Goal: Task Accomplishment & Management: Complete application form

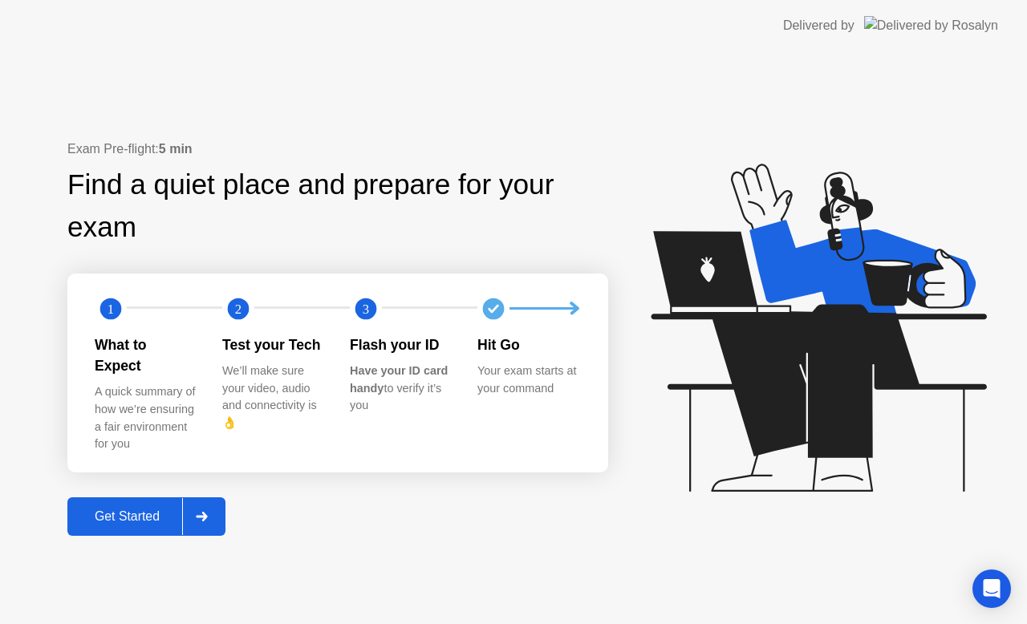
click at [148, 509] on div "Get Started" at bounding box center [127, 516] width 110 height 14
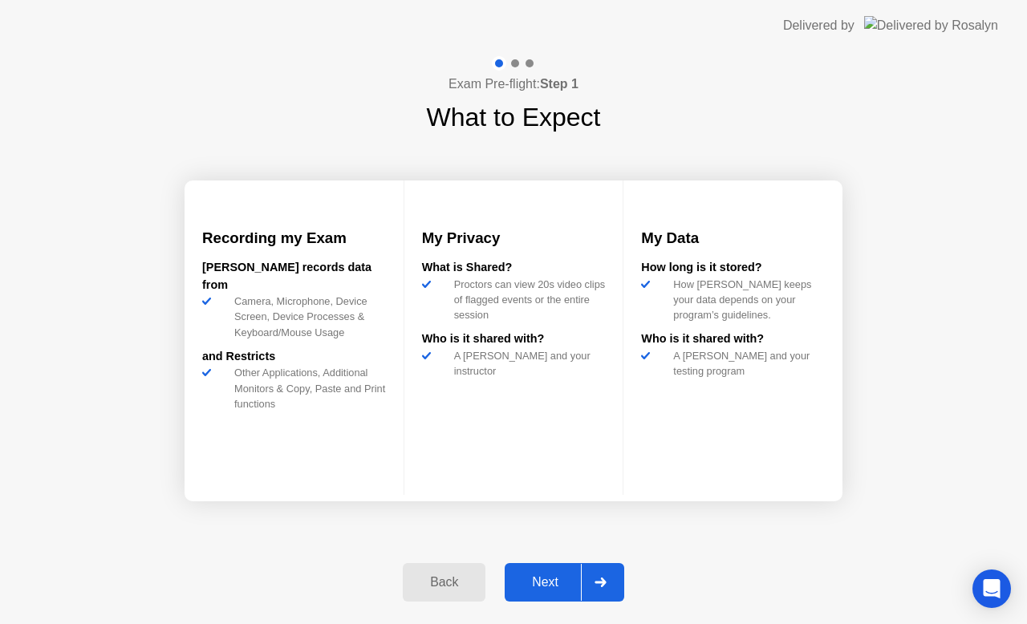
click at [549, 584] on div "Next" at bounding box center [544, 582] width 71 height 14
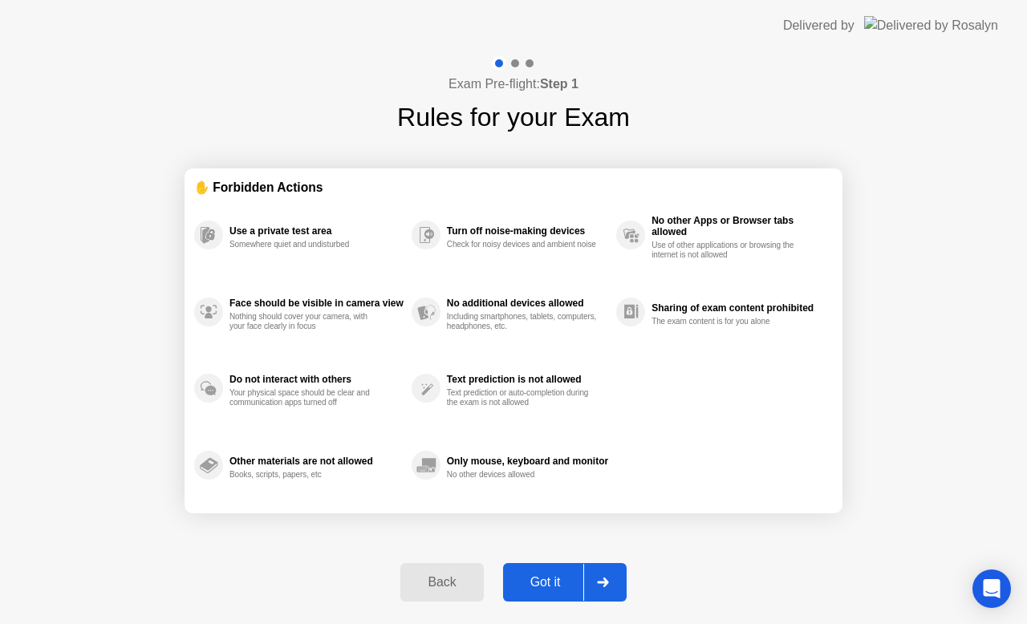
click at [547, 587] on div "Got it" at bounding box center [545, 582] width 75 height 14
select select "**********"
select select "*******"
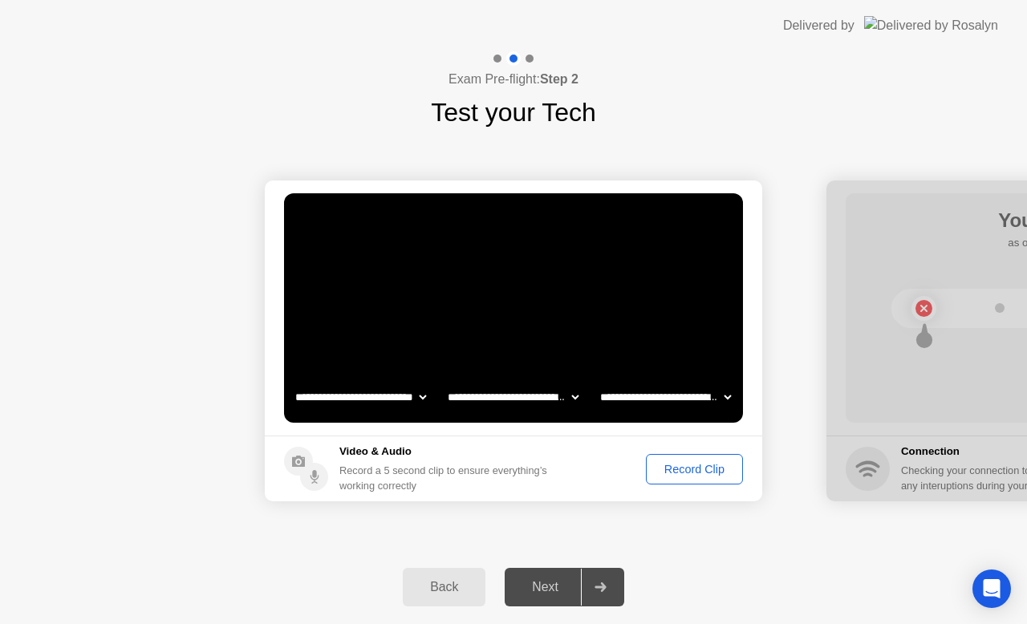
click at [695, 470] on div "Record Clip" at bounding box center [694, 469] width 86 height 13
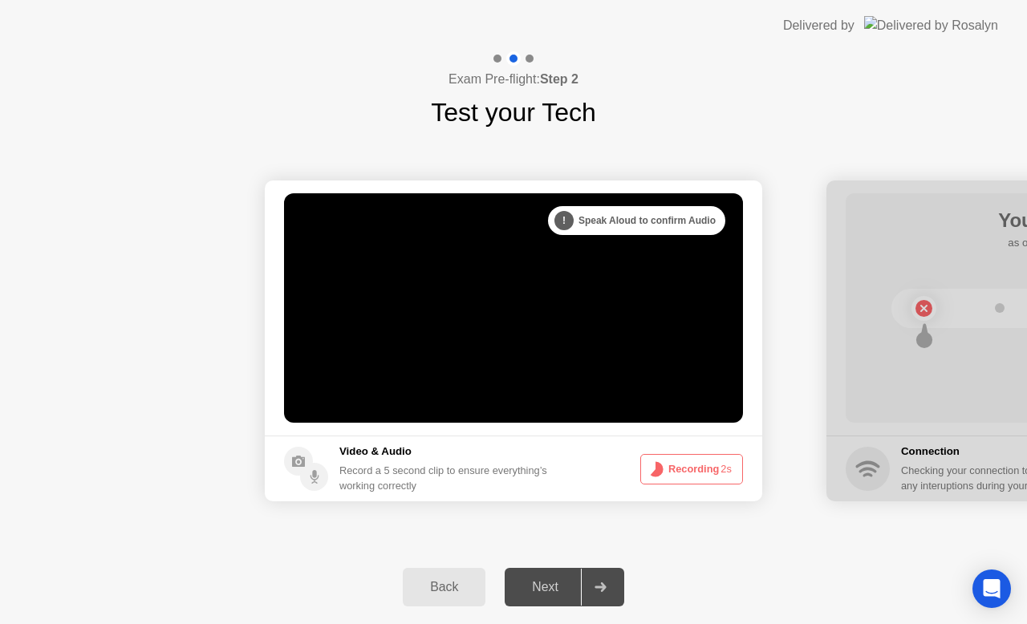
click at [547, 589] on div "Next" at bounding box center [544, 587] width 71 height 14
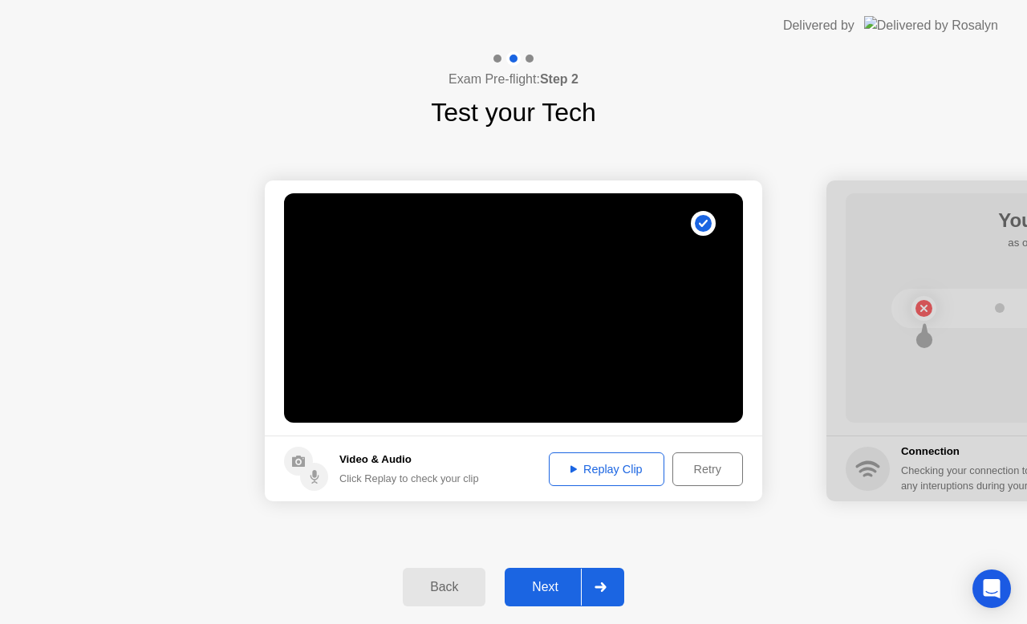
click at [614, 470] on div "Replay Clip" at bounding box center [606, 469] width 104 height 13
click at [545, 589] on div "Next" at bounding box center [544, 587] width 71 height 14
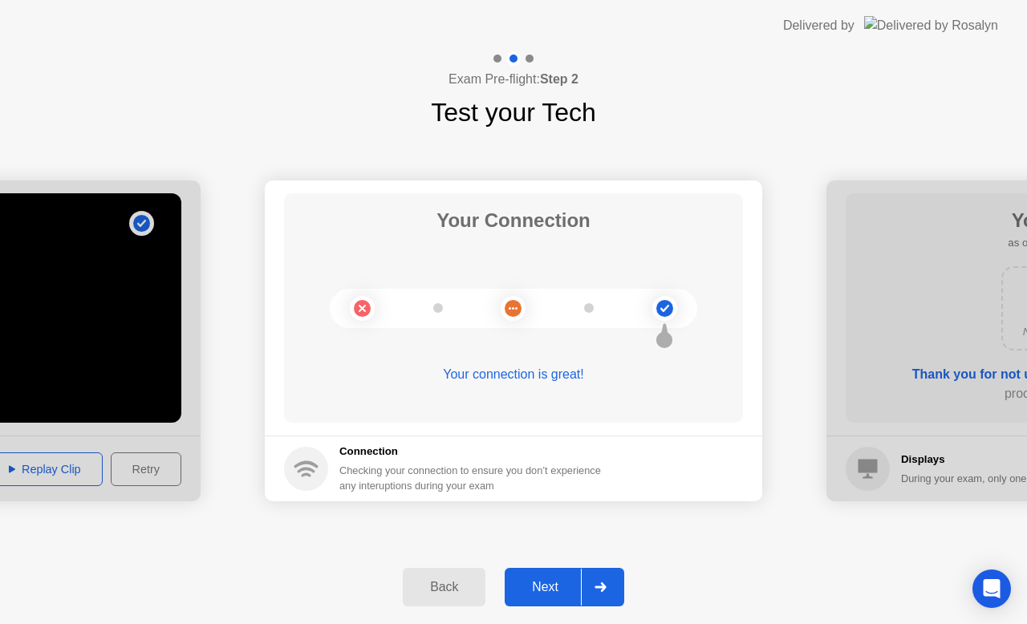
click at [539, 591] on div "Next" at bounding box center [544, 587] width 71 height 14
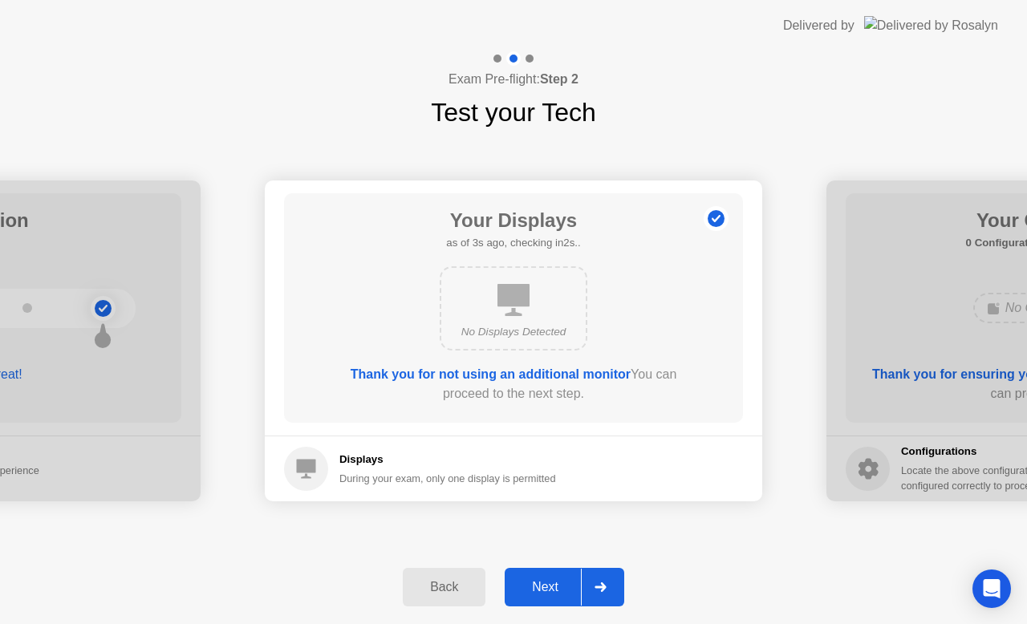
click at [547, 589] on div "Next" at bounding box center [544, 587] width 71 height 14
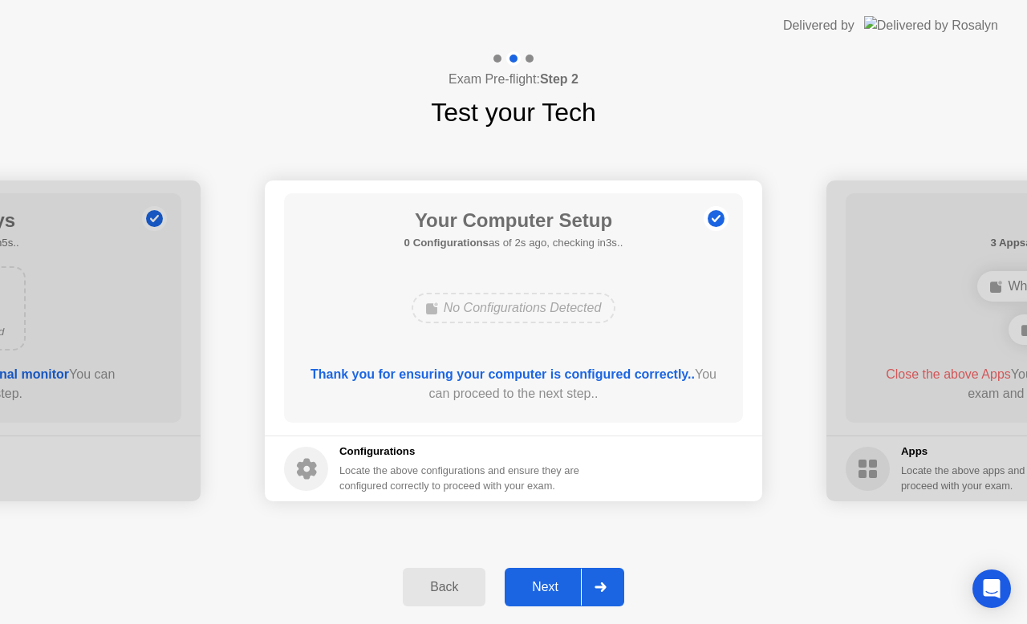
click at [547, 592] on div "Next" at bounding box center [544, 587] width 71 height 14
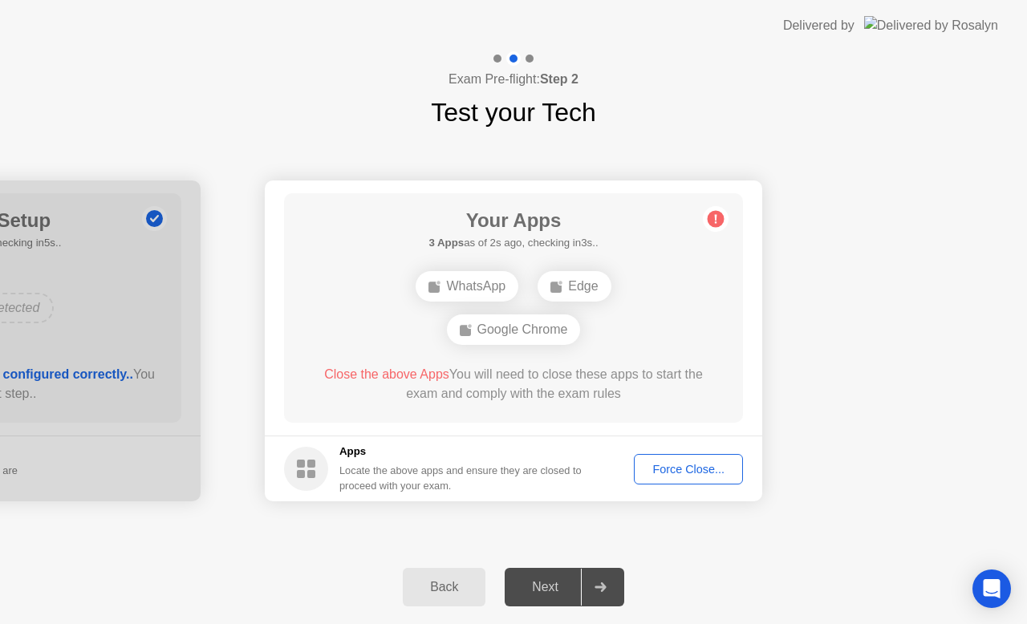
click at [686, 472] on div "Force Close..." at bounding box center [688, 469] width 98 height 13
click at [685, 470] on div "Force Close..." at bounding box center [688, 469] width 98 height 13
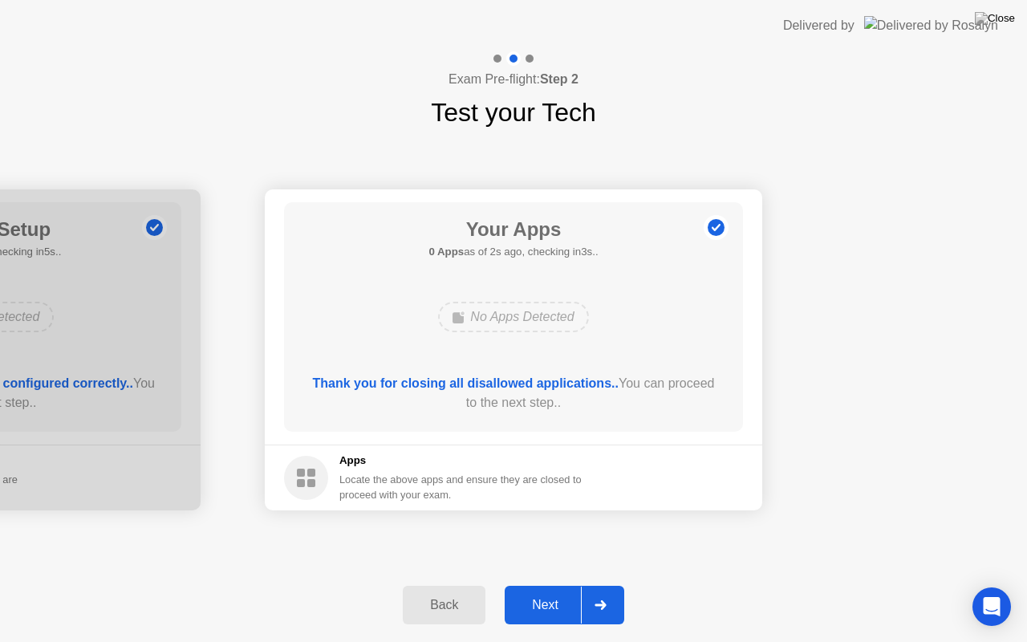
click at [545, 608] on div "Next" at bounding box center [544, 604] width 71 height 14
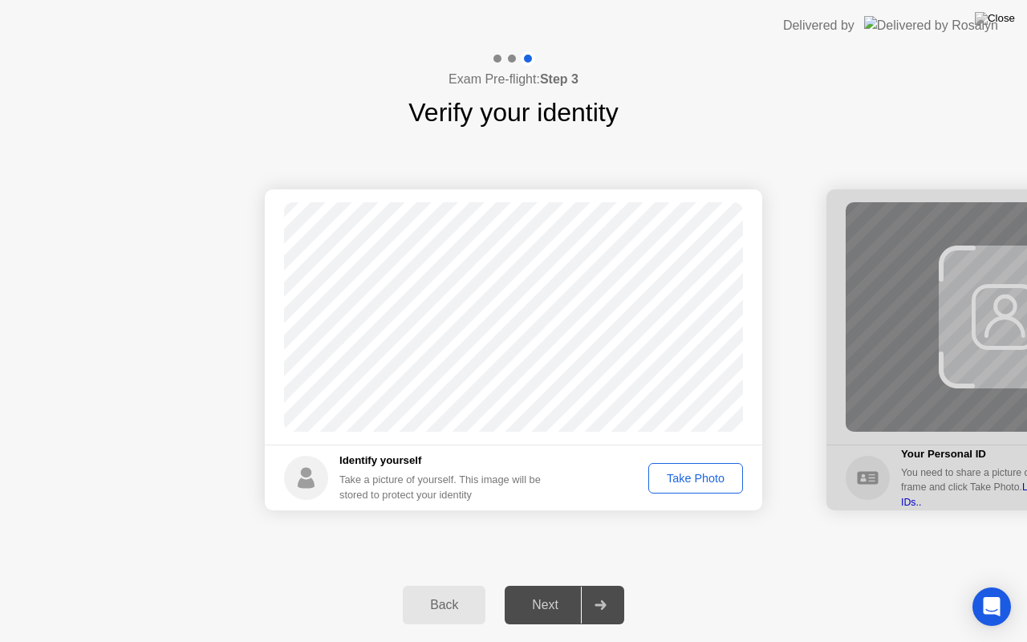
click at [695, 476] on div "Take Photo" at bounding box center [695, 478] width 83 height 13
click at [551, 610] on div "Next" at bounding box center [544, 604] width 71 height 14
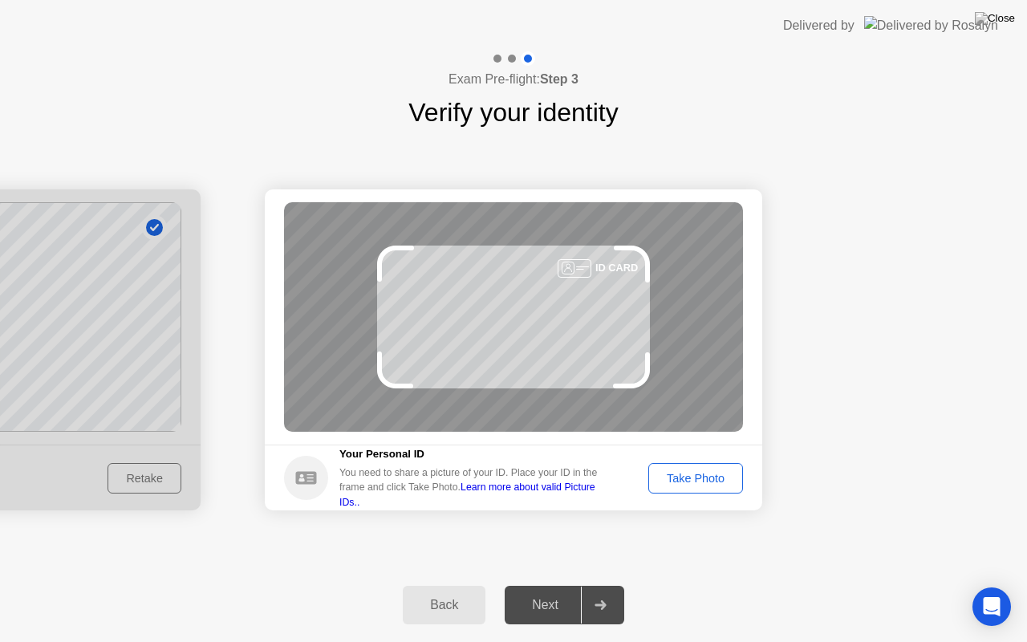
click at [683, 477] on div "Take Photo" at bounding box center [695, 478] width 83 height 13
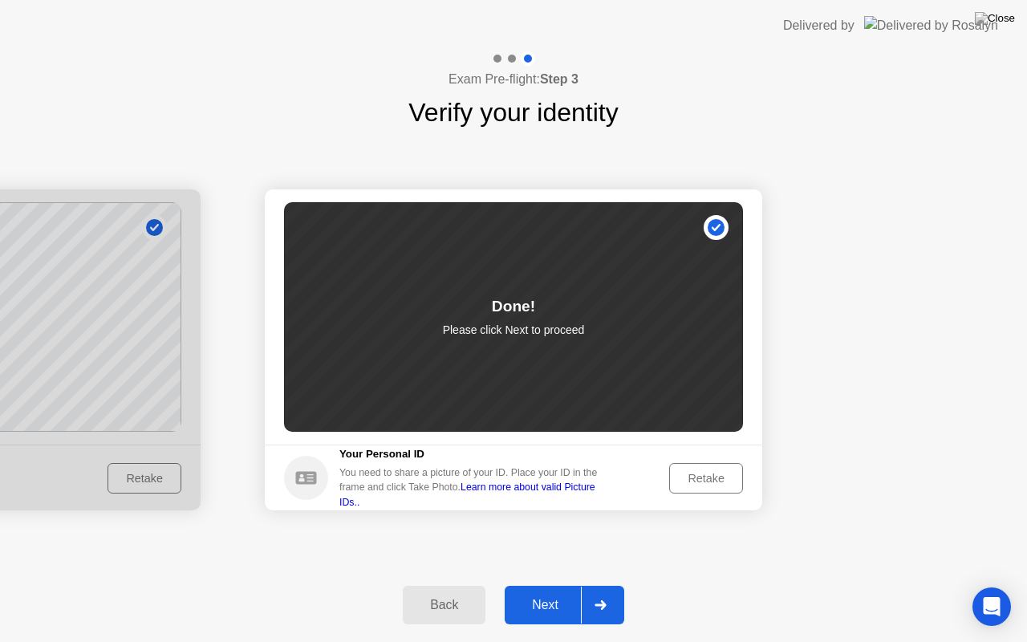
click at [541, 614] on button "Next" at bounding box center [563, 604] width 119 height 38
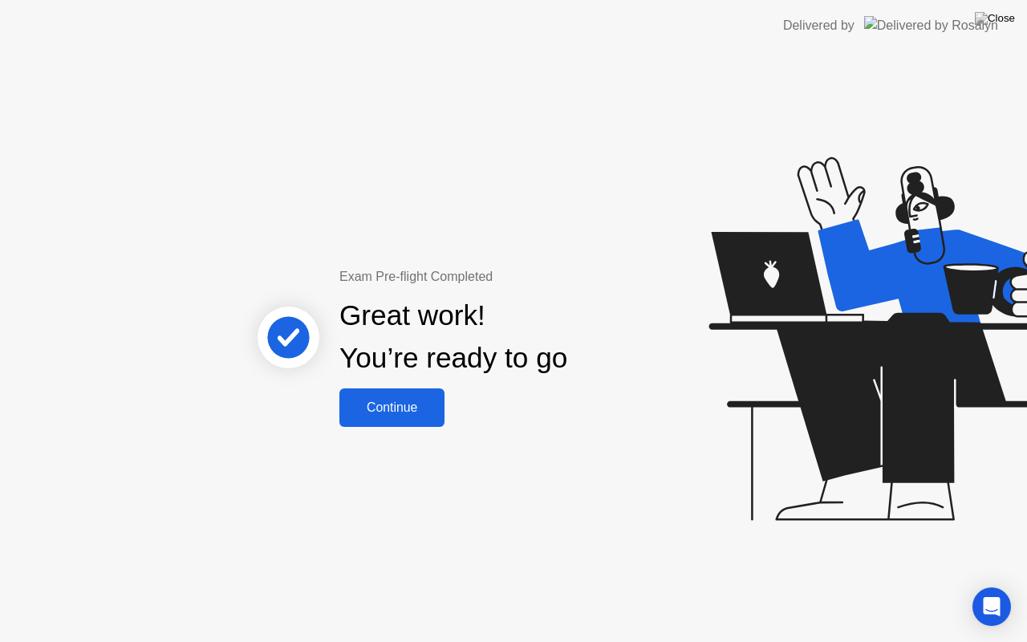
click at [401, 415] on div "Continue" at bounding box center [391, 407] width 95 height 14
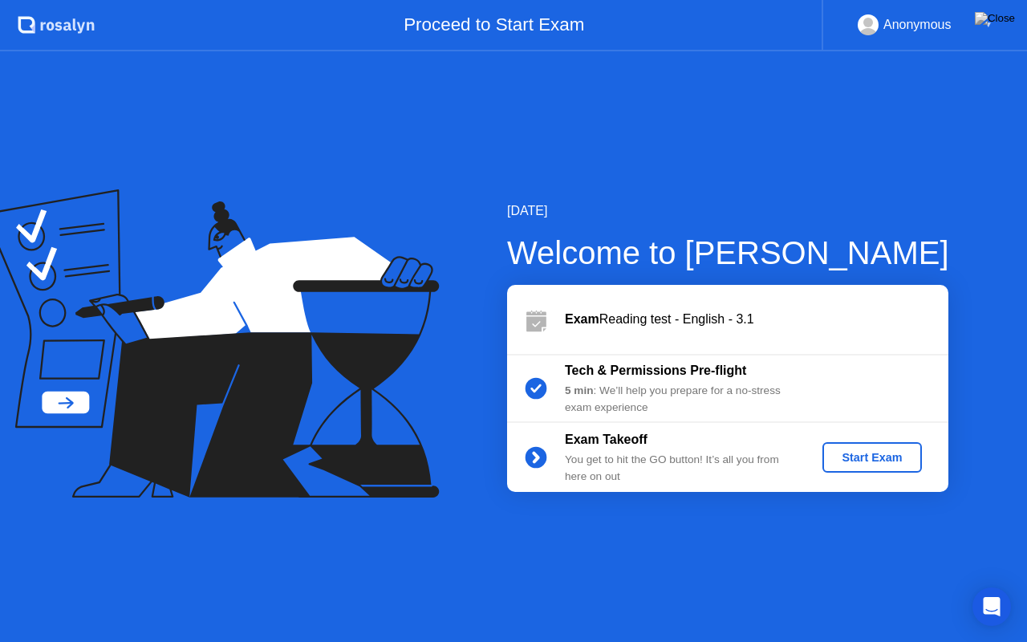
click at [876, 459] on div "Start Exam" at bounding box center [871, 457] width 86 height 13
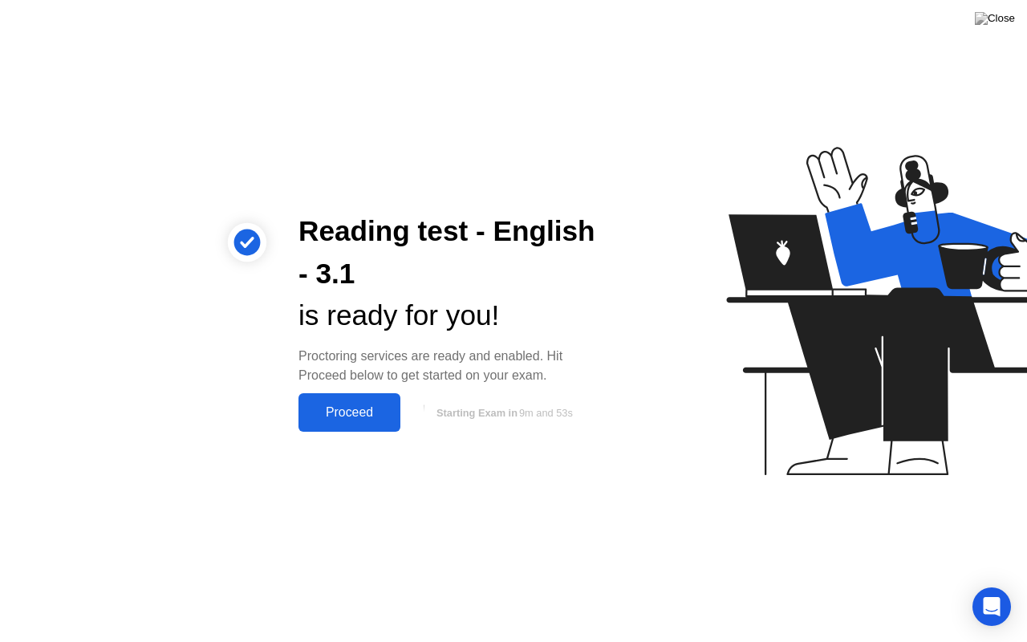
click at [343, 411] on div "Proceed" at bounding box center [349, 412] width 92 height 14
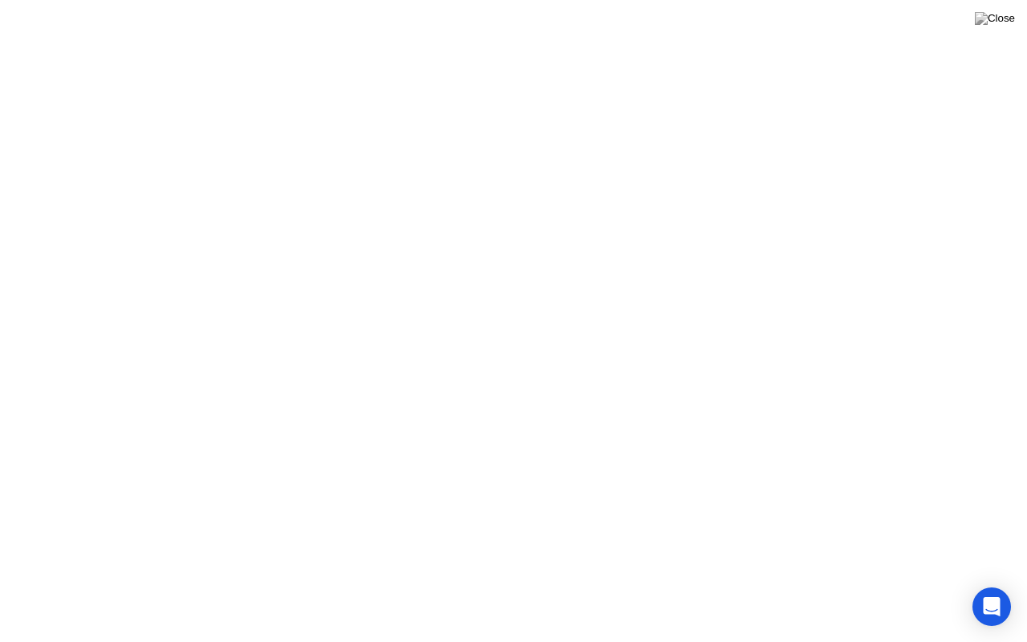
click div "Got it!"
